Goal: Task Accomplishment & Management: Manage account settings

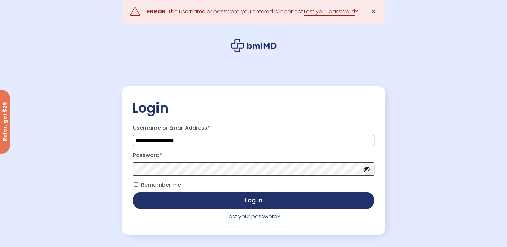
click at [260, 219] on link "Lost your password?" at bounding box center [254, 217] width 54 height 8
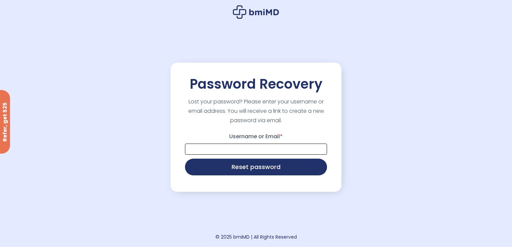
click at [218, 150] on input "Username or Email *" at bounding box center [256, 149] width 142 height 11
type input "**********"
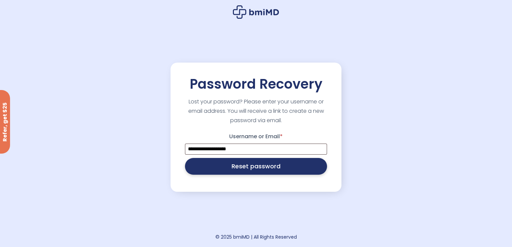
click at [230, 170] on button "Reset password" at bounding box center [256, 166] width 142 height 17
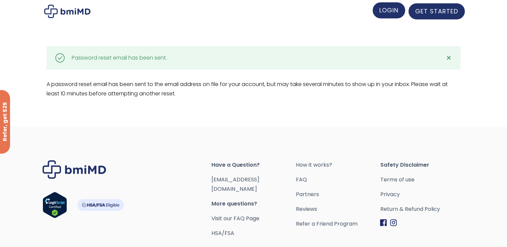
click at [392, 13] on span "LOGIN" at bounding box center [388, 10] width 19 height 8
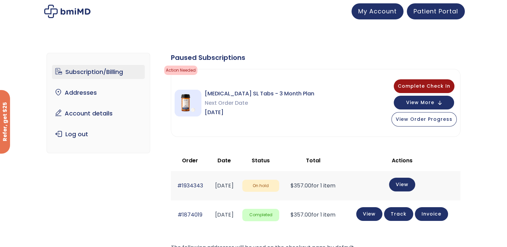
click at [81, 73] on link "Subscription/Billing" at bounding box center [98, 72] width 93 height 14
click at [412, 185] on link "View" at bounding box center [402, 184] width 26 height 14
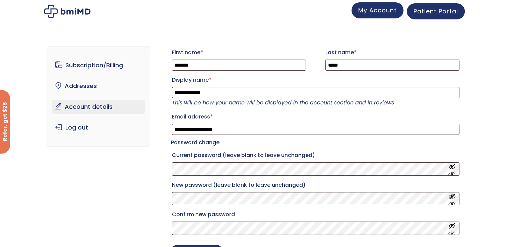
click at [381, 12] on span "My Account" at bounding box center [377, 10] width 39 height 8
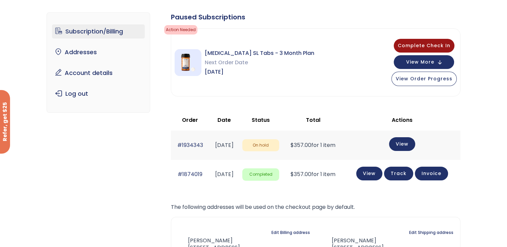
scroll to position [28, 0]
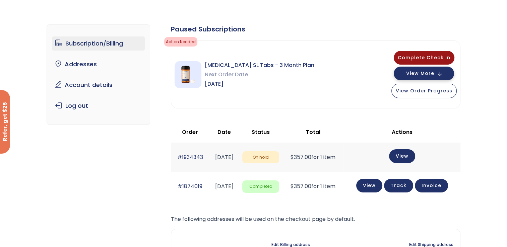
click at [411, 77] on button "View More" at bounding box center [424, 74] width 60 height 14
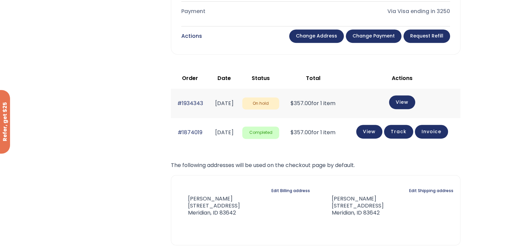
scroll to position [263, 0]
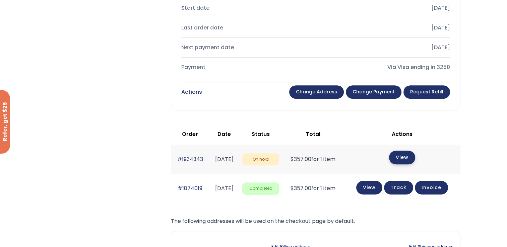
click at [411, 155] on link "View" at bounding box center [402, 158] width 26 height 14
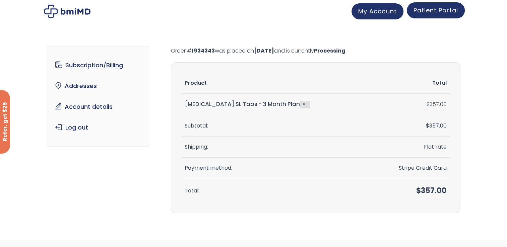
click at [414, 12] on span "Patient Portal" at bounding box center [435, 10] width 45 height 8
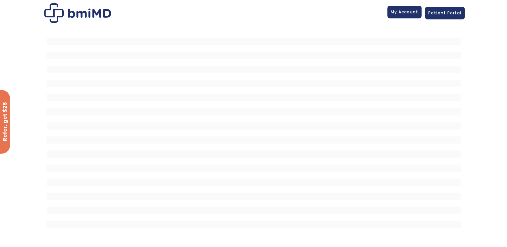
click at [399, 9] on span "My Account" at bounding box center [404, 12] width 27 height 6
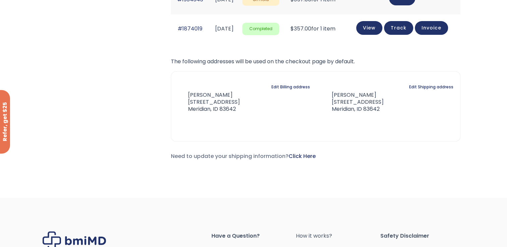
scroll to position [62, 0]
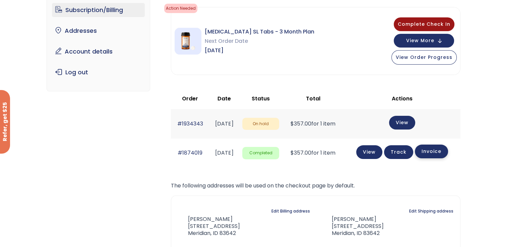
click at [434, 152] on link "Invoice" at bounding box center [431, 152] width 33 height 14
